Goal: Transaction & Acquisition: Purchase product/service

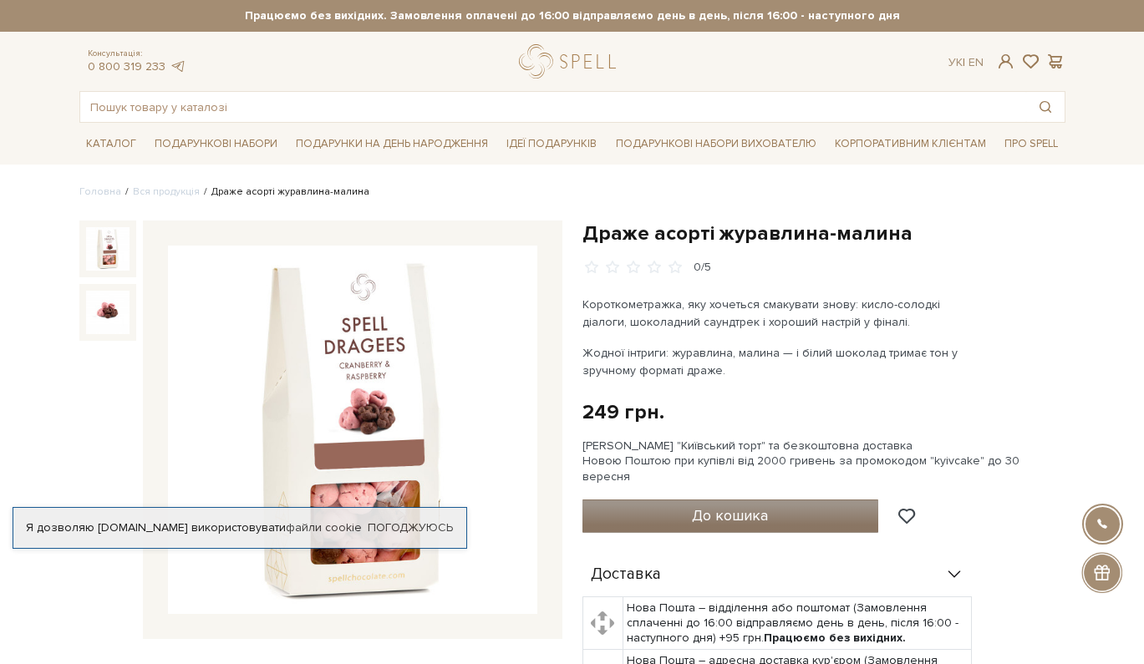
click at [752, 507] on span "До кошика" at bounding box center [730, 515] width 76 height 18
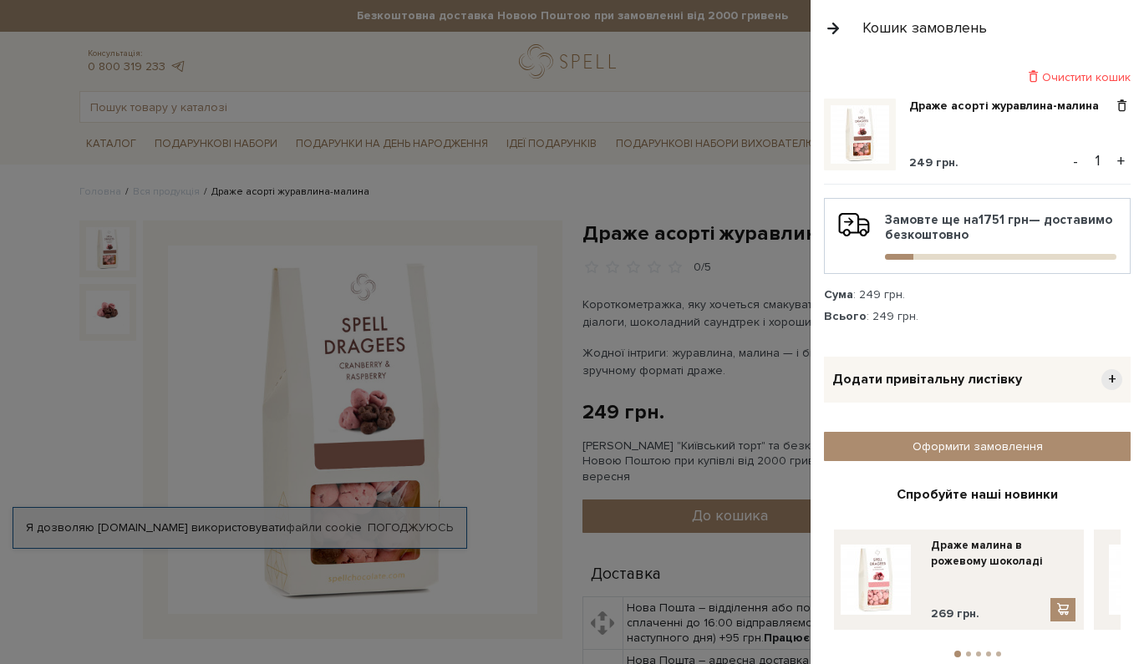
click at [1121, 164] on button "+" at bounding box center [1120, 161] width 19 height 25
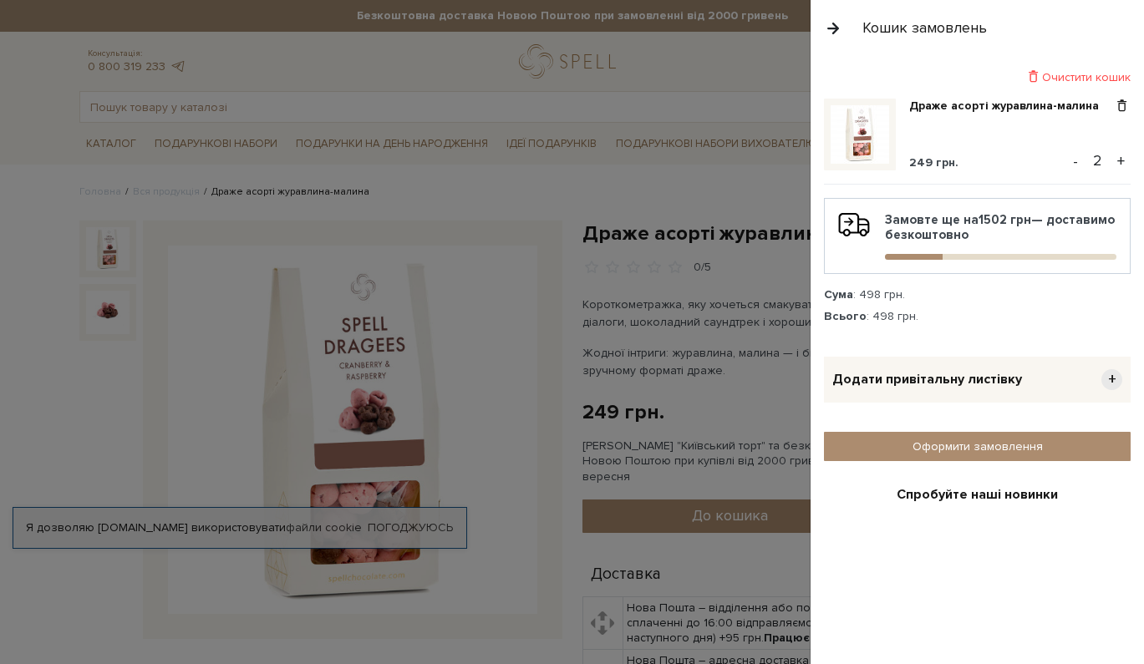
click at [1096, 161] on input "2" at bounding box center [1097, 160] width 29 height 23
type input "22"
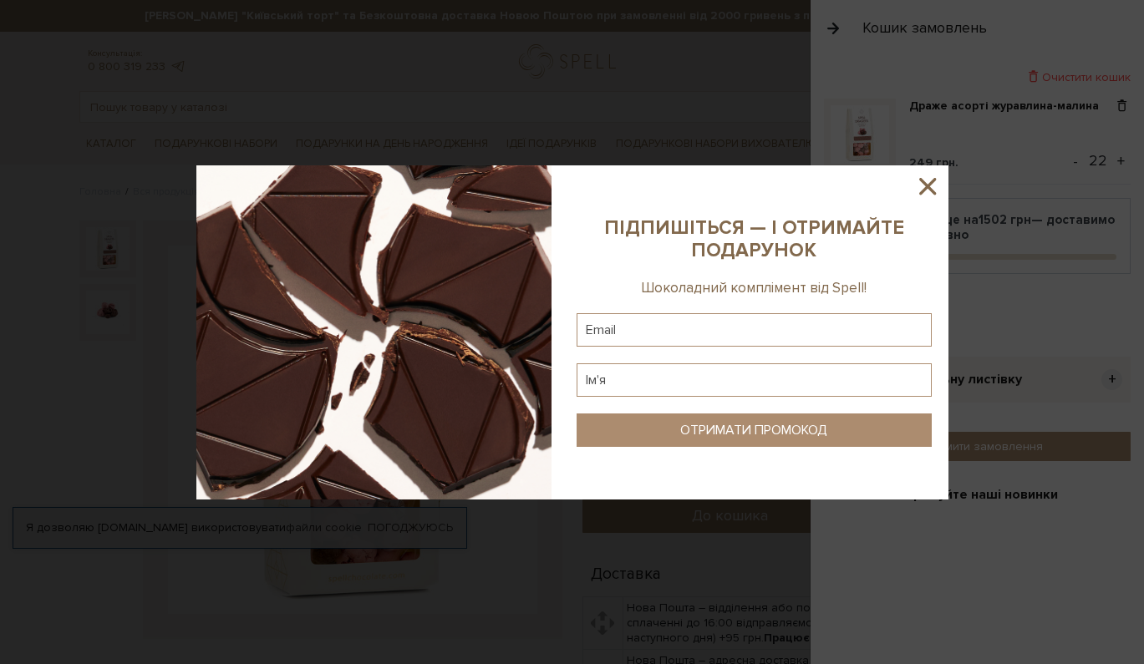
click at [923, 188] on icon at bounding box center [927, 186] width 28 height 28
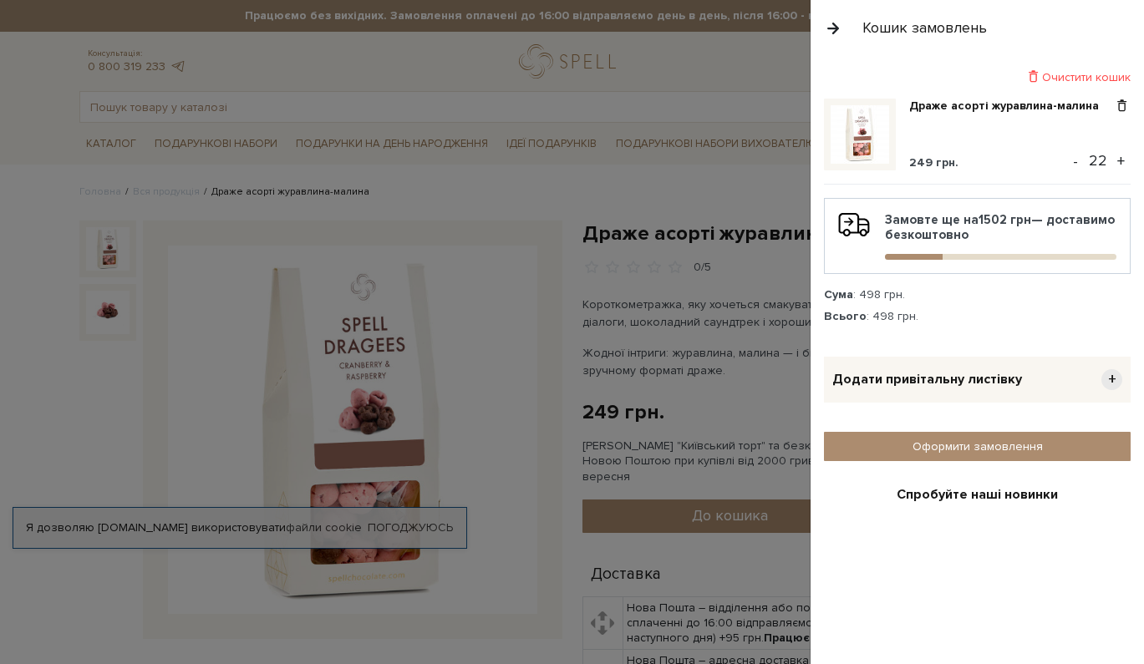
click at [1029, 163] on div "249 грн." at bounding box center [1010, 162] width 202 height 15
click at [1075, 163] on button "-" at bounding box center [1075, 161] width 17 height 25
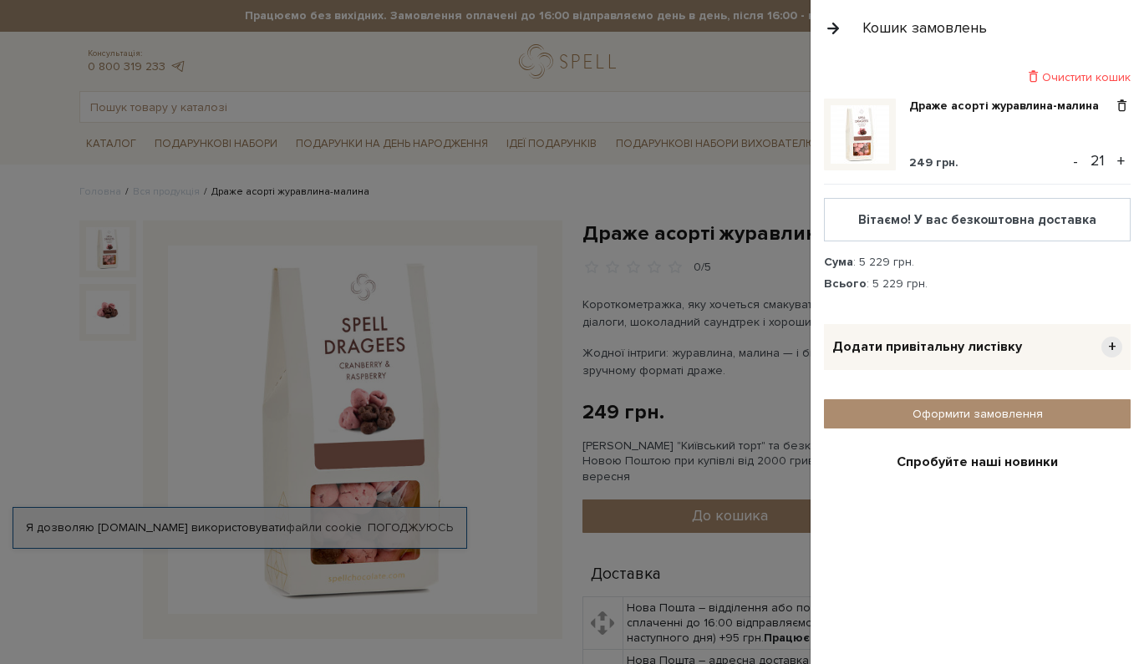
click at [1125, 162] on button "+" at bounding box center [1120, 161] width 19 height 25
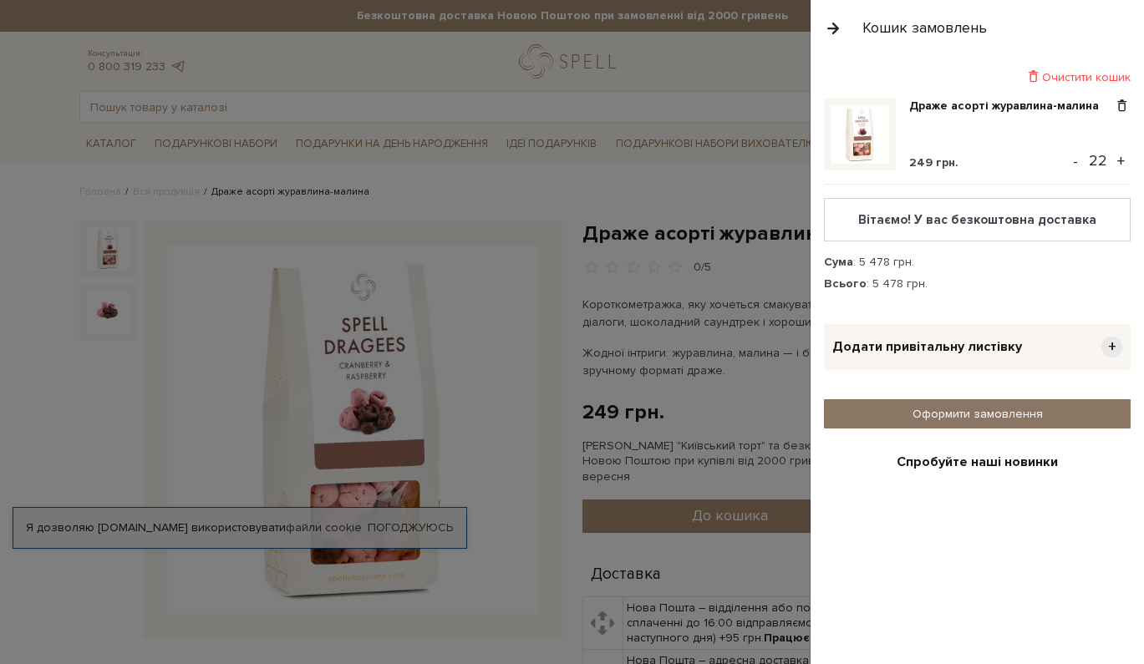
click at [1022, 411] on link "Оформити замовлення" at bounding box center [977, 413] width 307 height 29
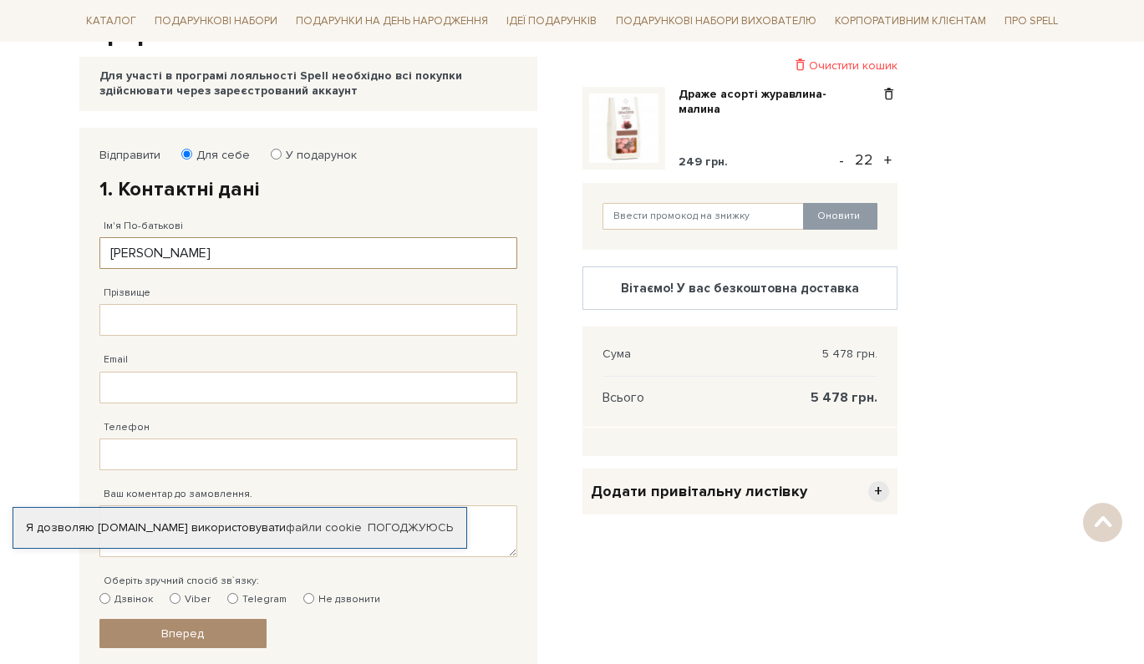
scroll to position [197, 0]
click at [198, 255] on input "Насирова Дарія" at bounding box center [308, 254] width 418 height 32
drag, startPoint x: 229, startPoint y: 253, endPoint x: 106, endPoint y: 251, distance: 122.9
click at [106, 251] on input "Насирова Дарія" at bounding box center [308, 254] width 418 height 32
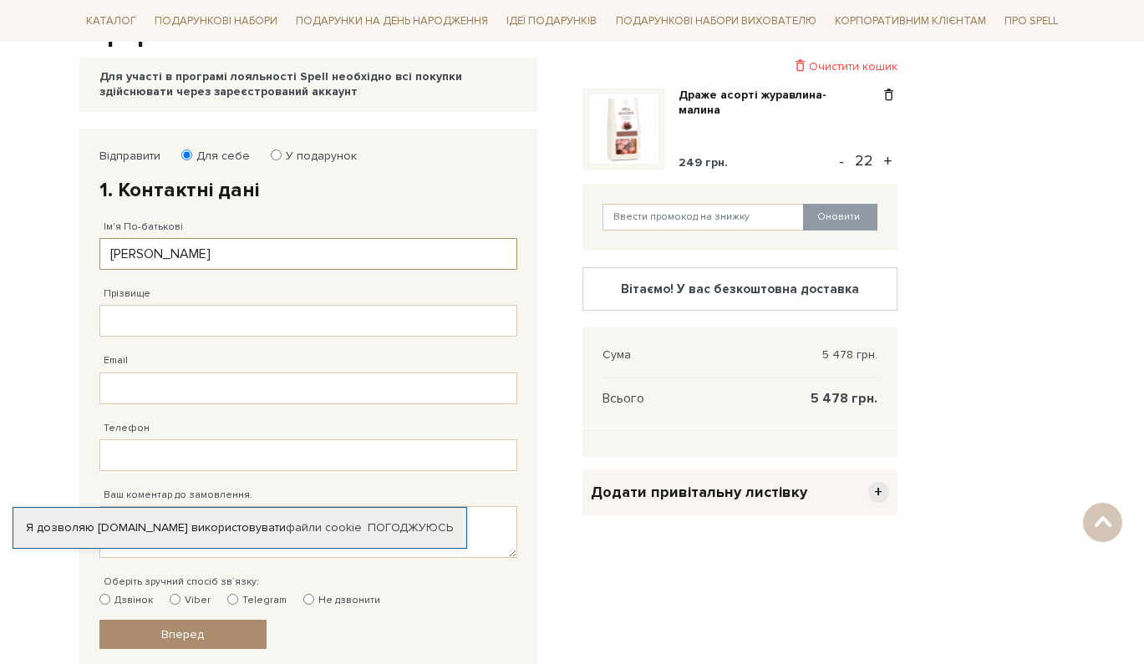
type input "Дарія Костянтинівна"
type input "Насирова"
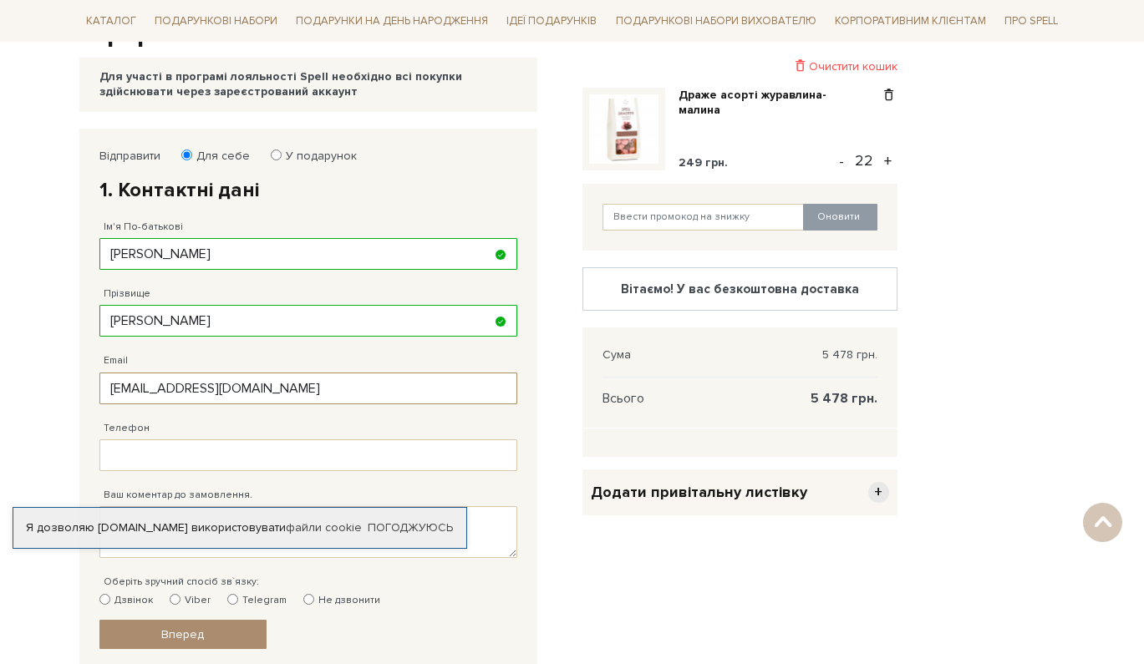
type input "dshelegeda@gmail.com"
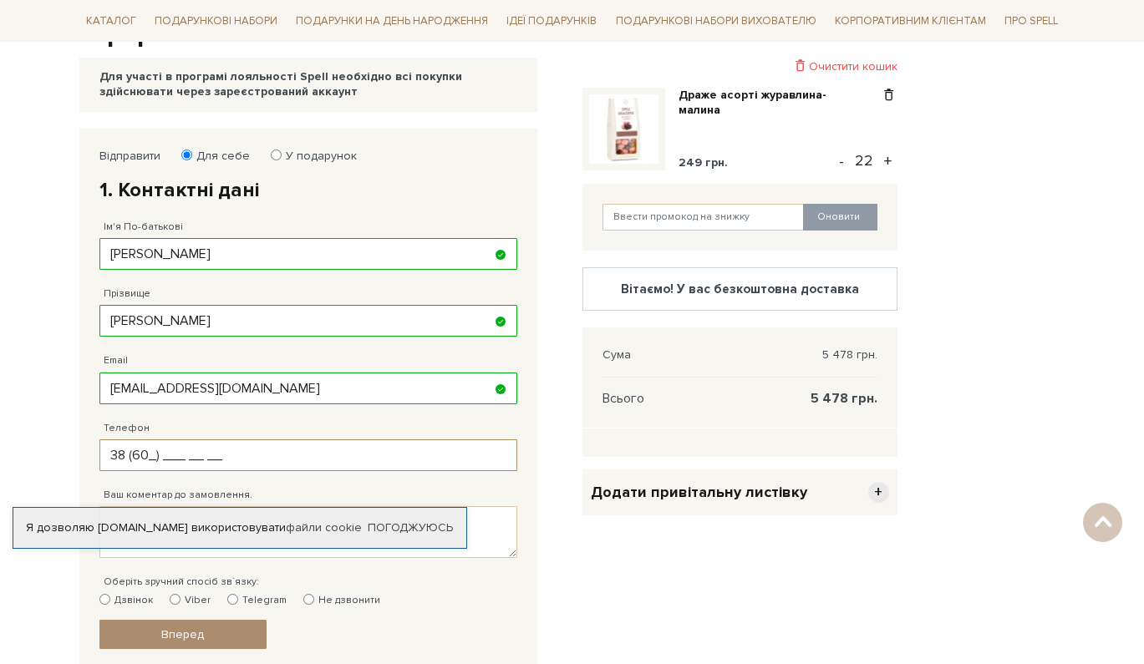
type input "38 (6__) ___ __ __"
type input "38 (066) 016 30 50"
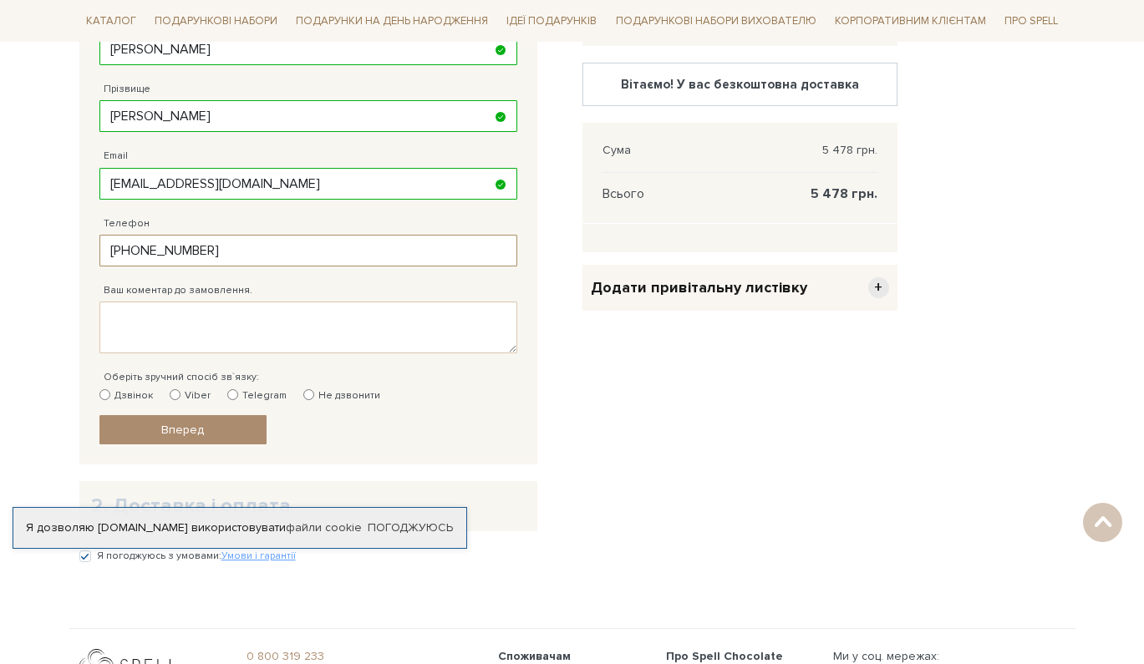
scroll to position [425, 0]
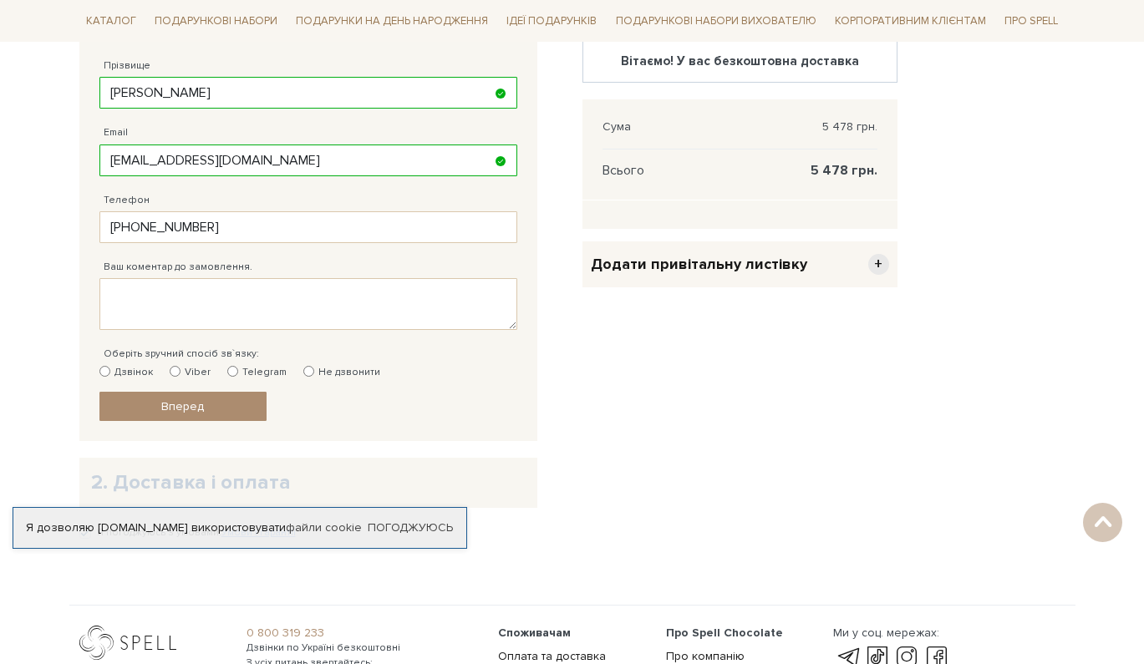
click at [254, 372] on label "Telegram" at bounding box center [256, 372] width 59 height 15
click at [238, 372] on input "Telegram" at bounding box center [232, 371] width 11 height 11
radio input "true"
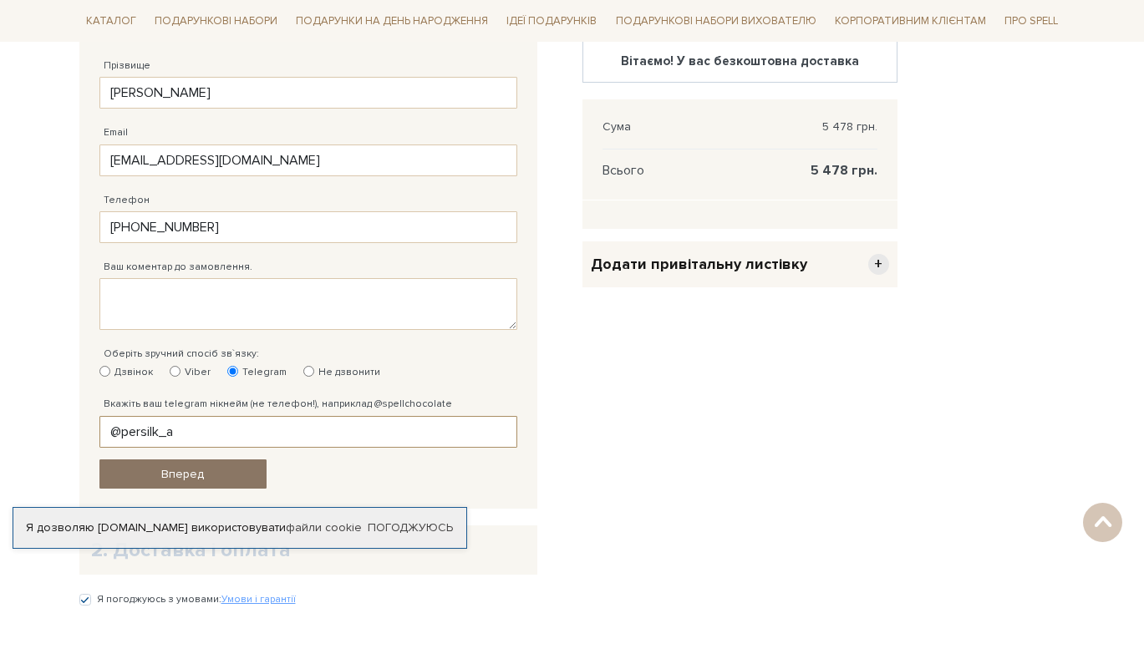
type input "@persilk_a"
click at [236, 463] on link "Вперед" at bounding box center [182, 474] width 167 height 29
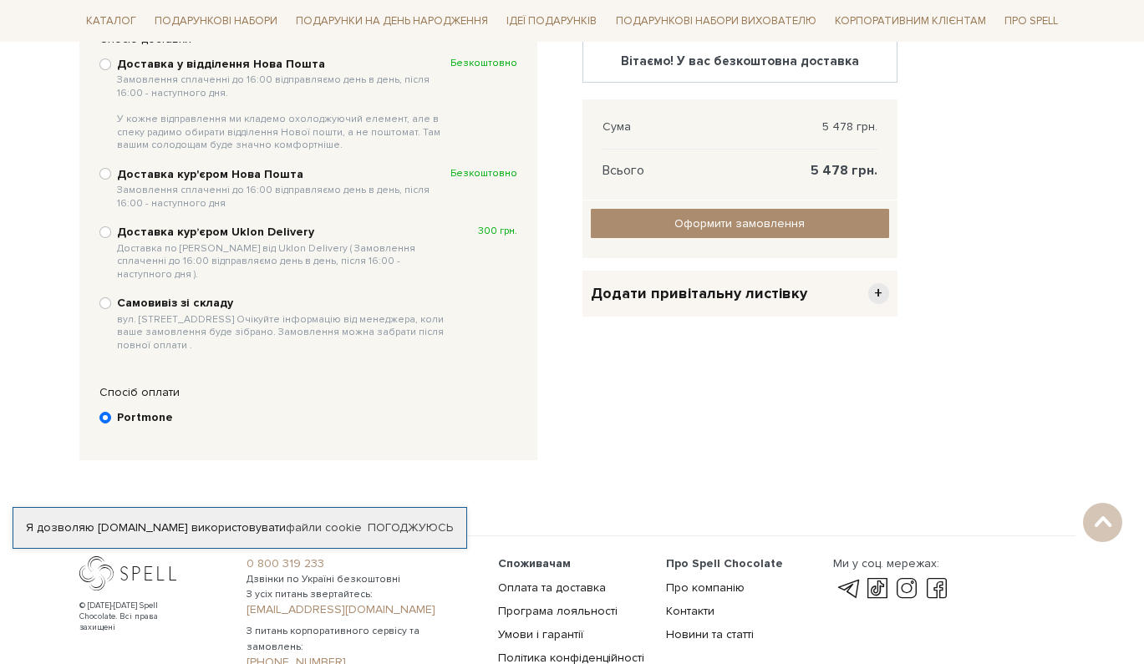
scroll to position [324, 0]
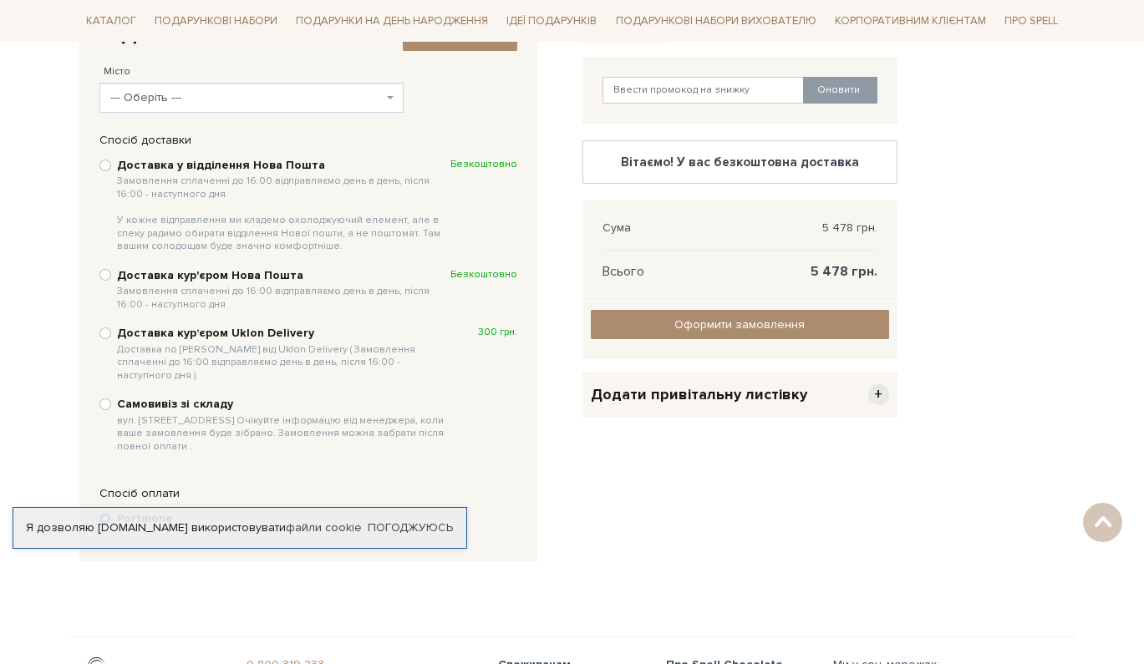
click at [349, 285] on span "Замовлення сплаченні до 16:00 відправляємо день в день, після 16:00 - наступног…" at bounding box center [283, 298] width 333 height 26
click at [111, 281] on input "Доставка кур'єром Нова Пошта Замовлення сплаченні до 16:00 відправляємо день в …" at bounding box center [105, 275] width 12 height 12
radio input "true"
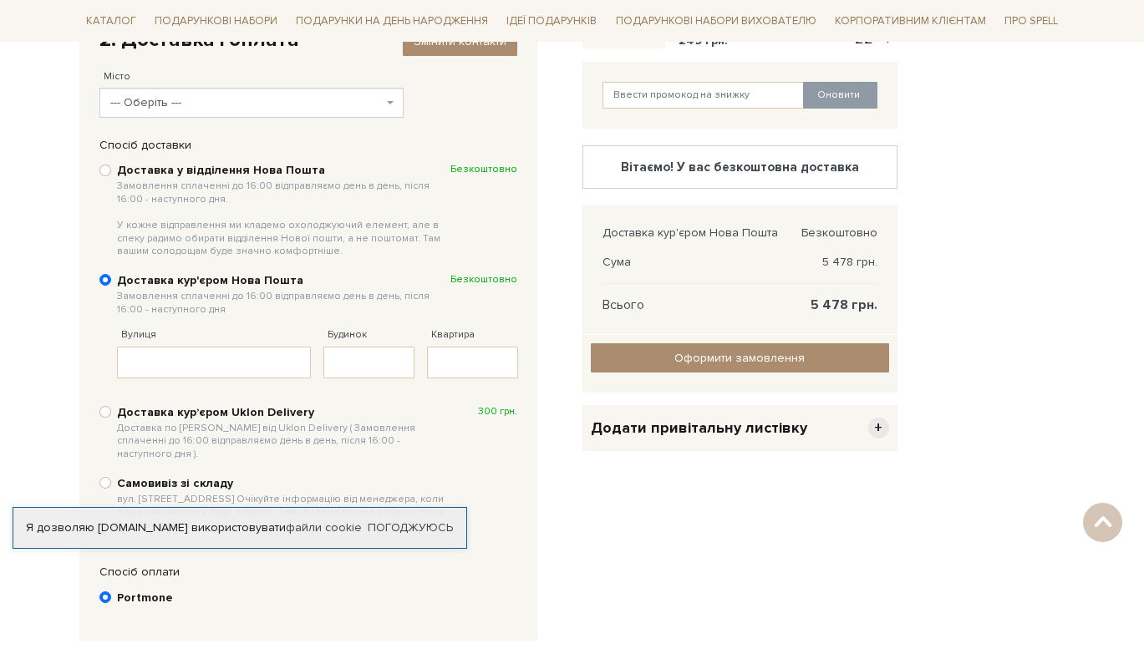
scroll to position [318, 0]
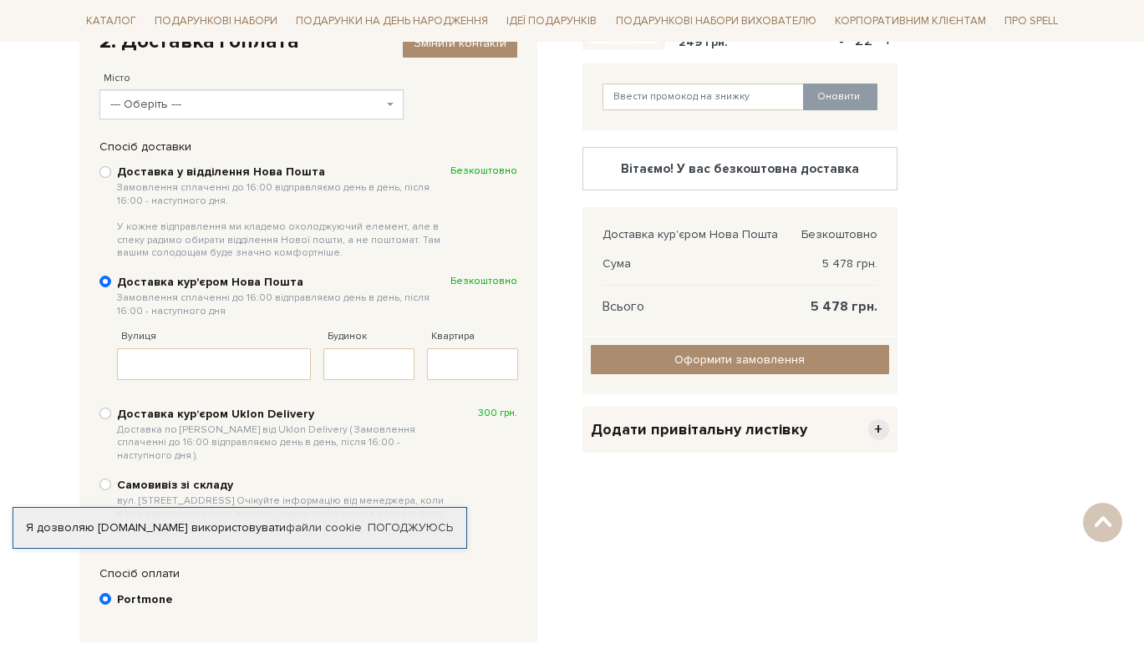
click at [292, 97] on span "--- Оберіть ---" at bounding box center [246, 104] width 273 height 17
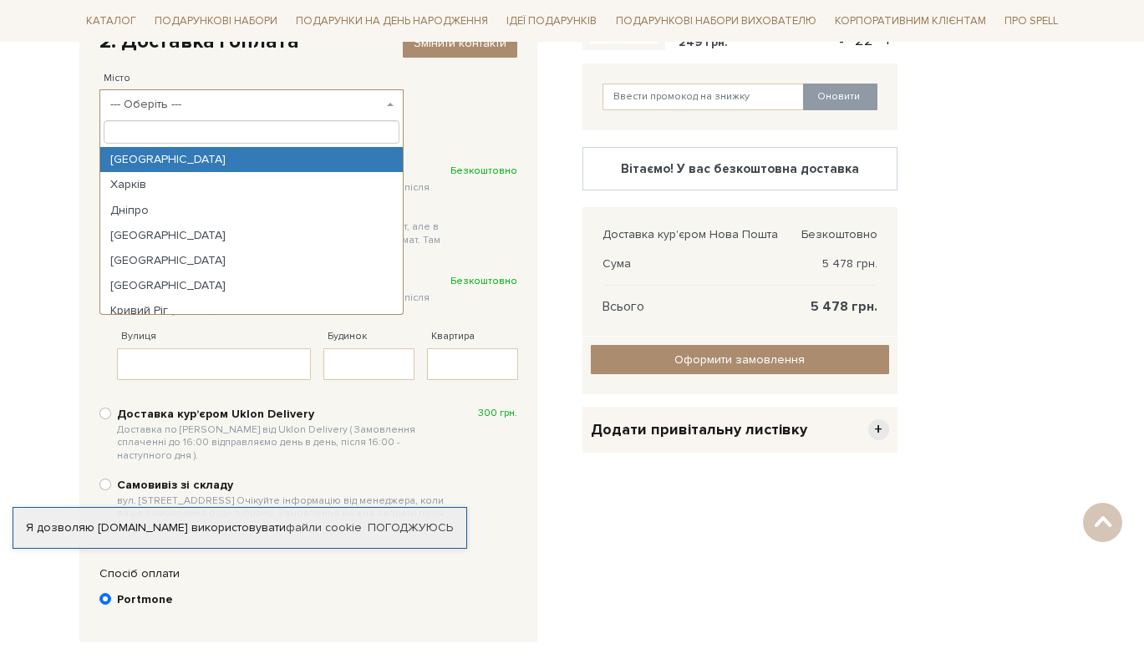
select select "Київ"
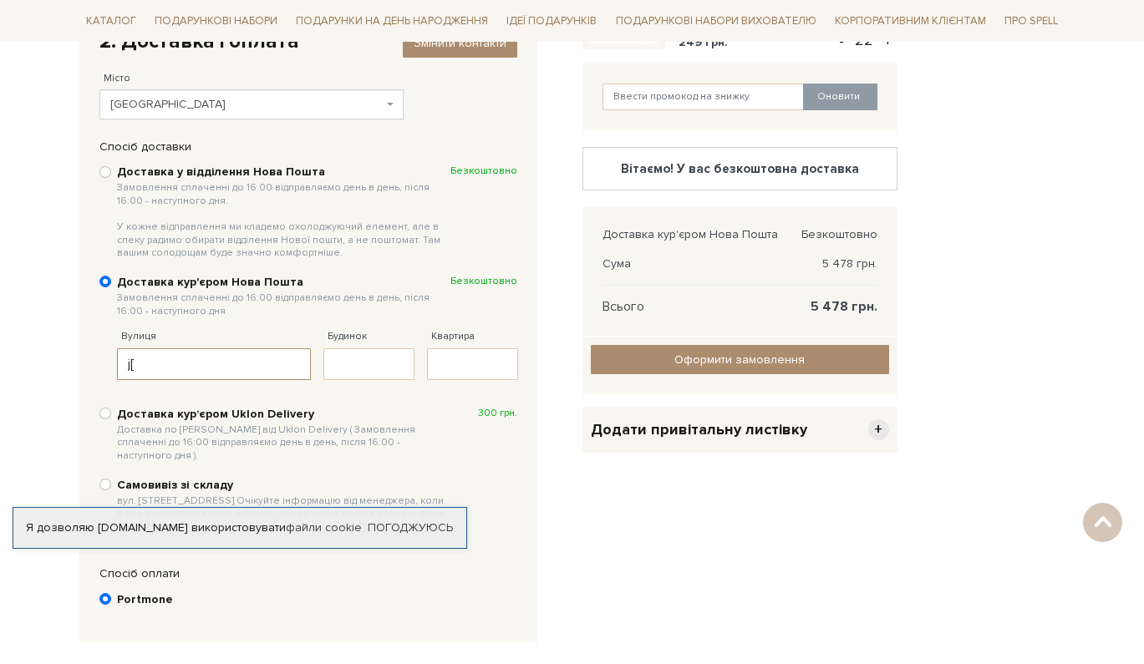
type input "j"
type input "охтирський провулок"
click at [352, 357] on input "Будинок" at bounding box center [368, 364] width 91 height 32
type input "7"
click at [465, 356] on input "Квартира" at bounding box center [472, 364] width 91 height 32
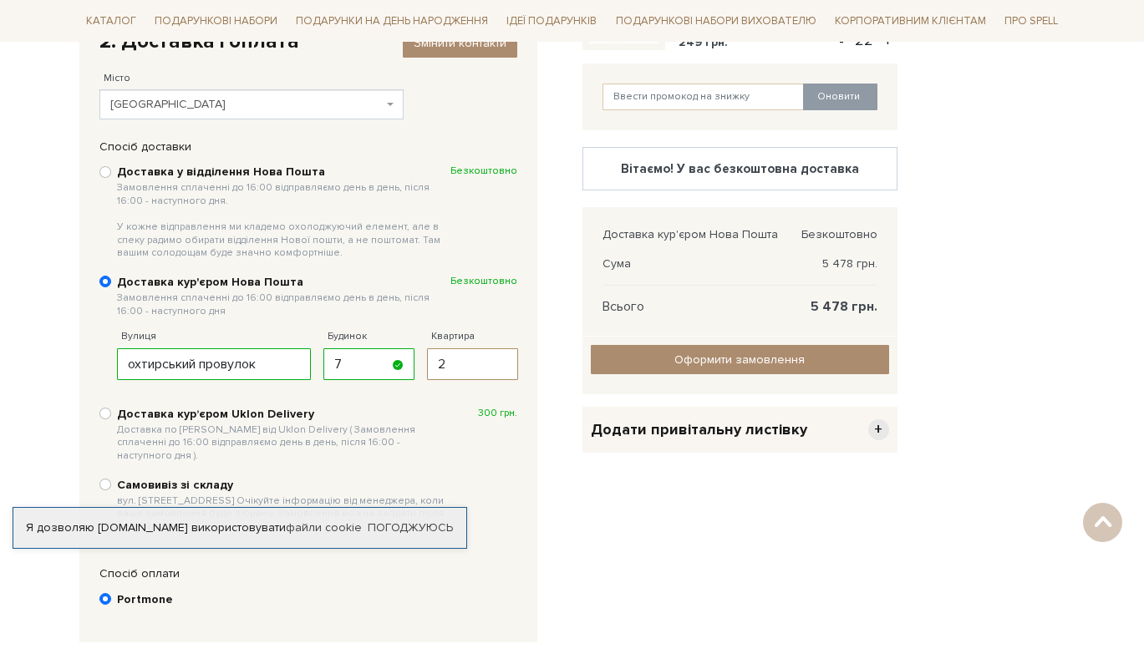
type input "2"
click at [135, 357] on input "охтирський провулок" at bounding box center [214, 364] width 195 height 32
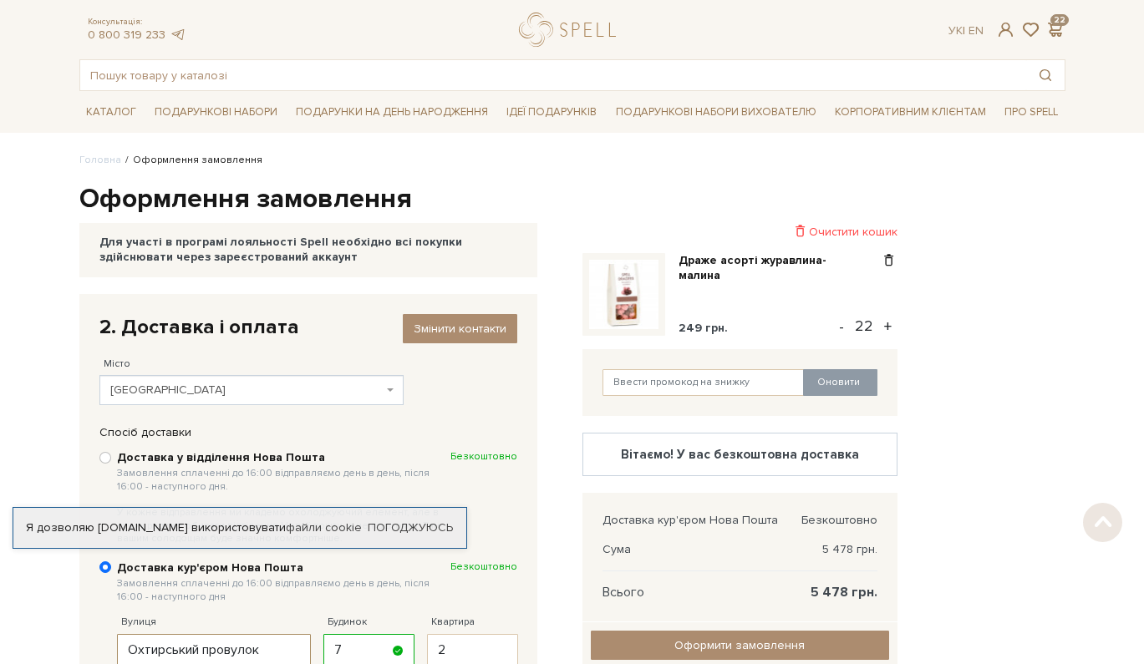
scroll to position [29, 0]
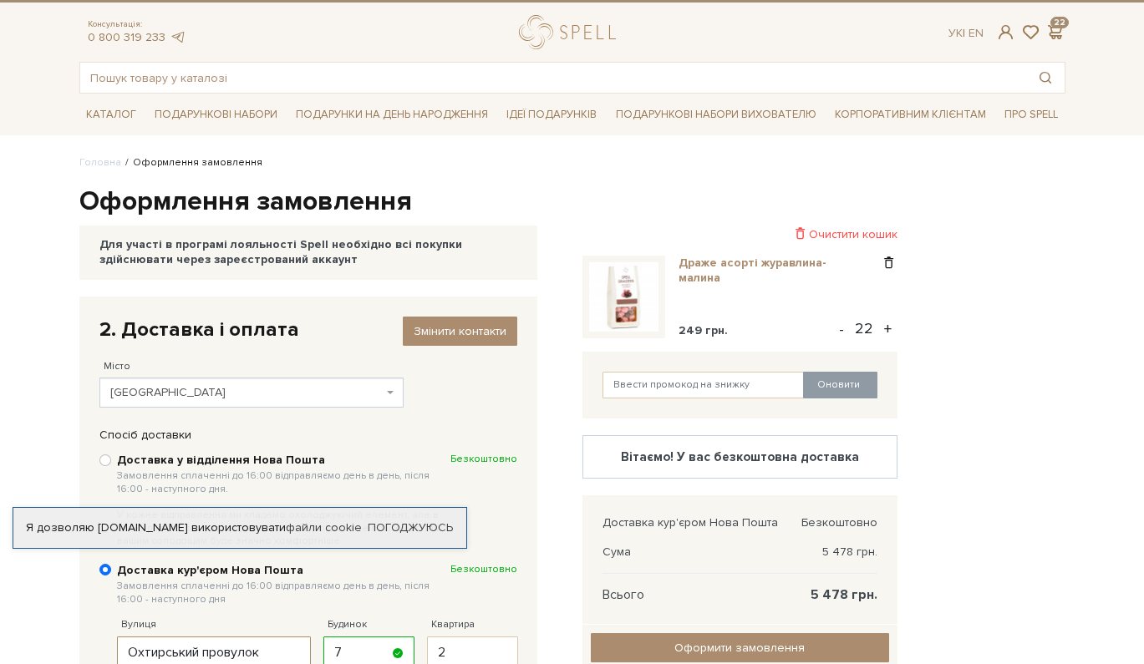
type input "Охтирський провулок"
click at [704, 260] on link "Драже асорті журавлина-малина" at bounding box center [779, 271] width 201 height 30
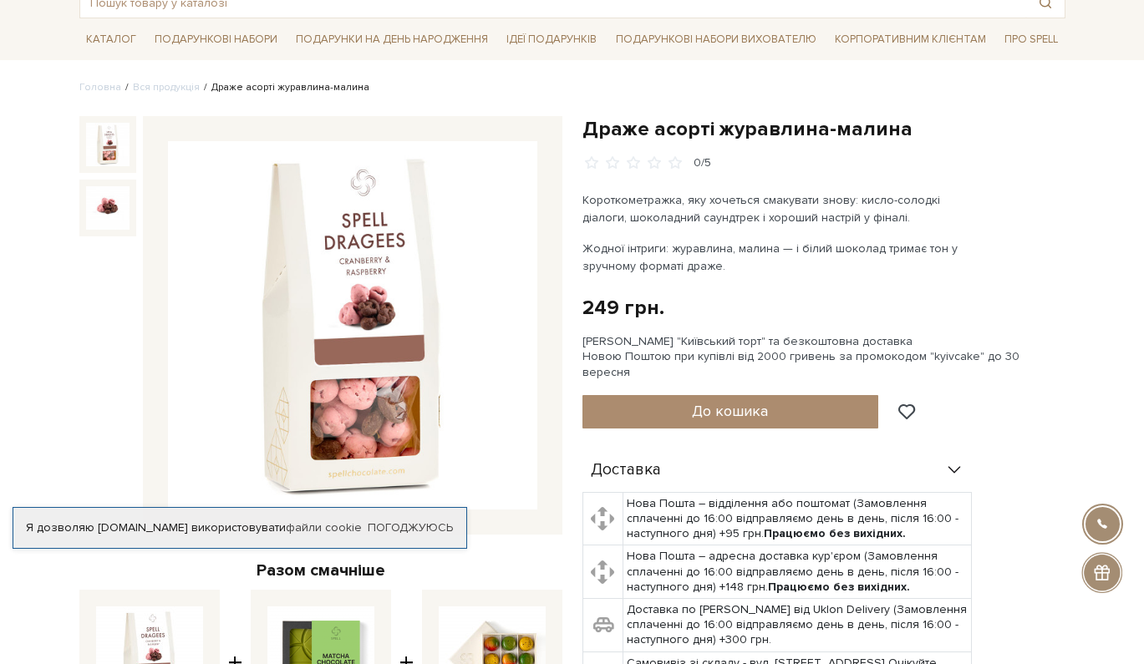
scroll to position [104, 0]
